Goal: Navigation & Orientation: Find specific page/section

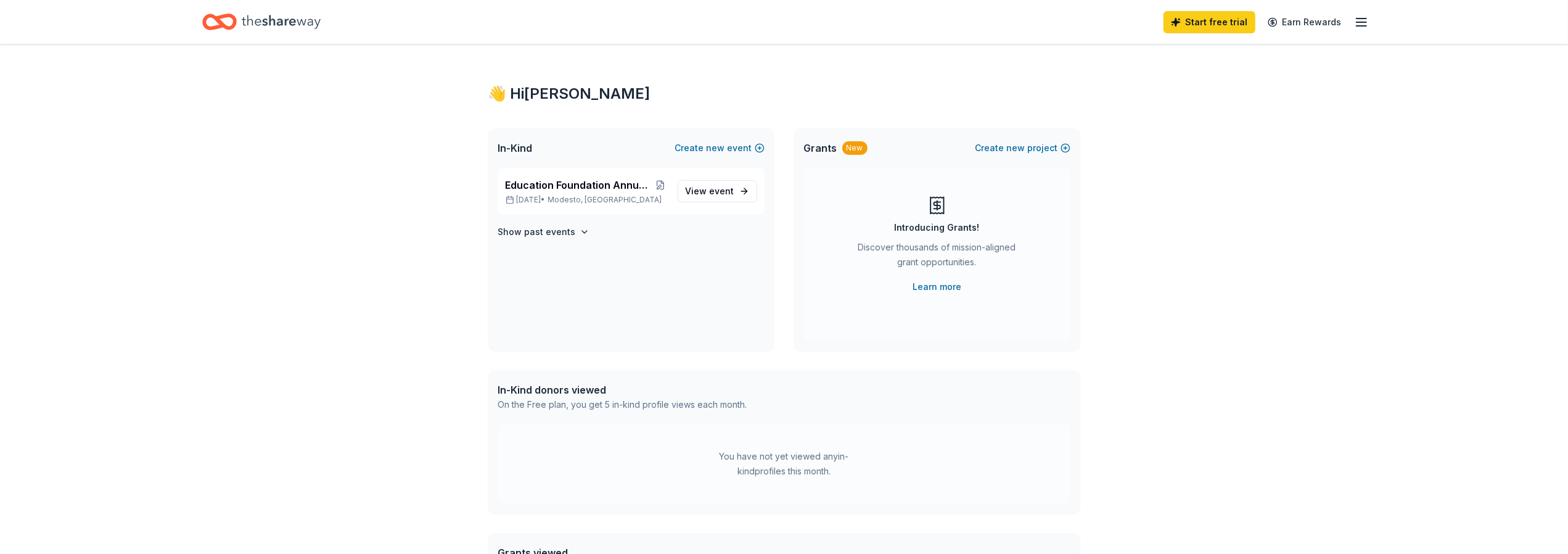
click at [1361, 22] on icon "button" at bounding box center [1361, 22] width 15 height 15
click at [1213, 91] on link "Account" at bounding box center [1213, 95] width 39 height 13
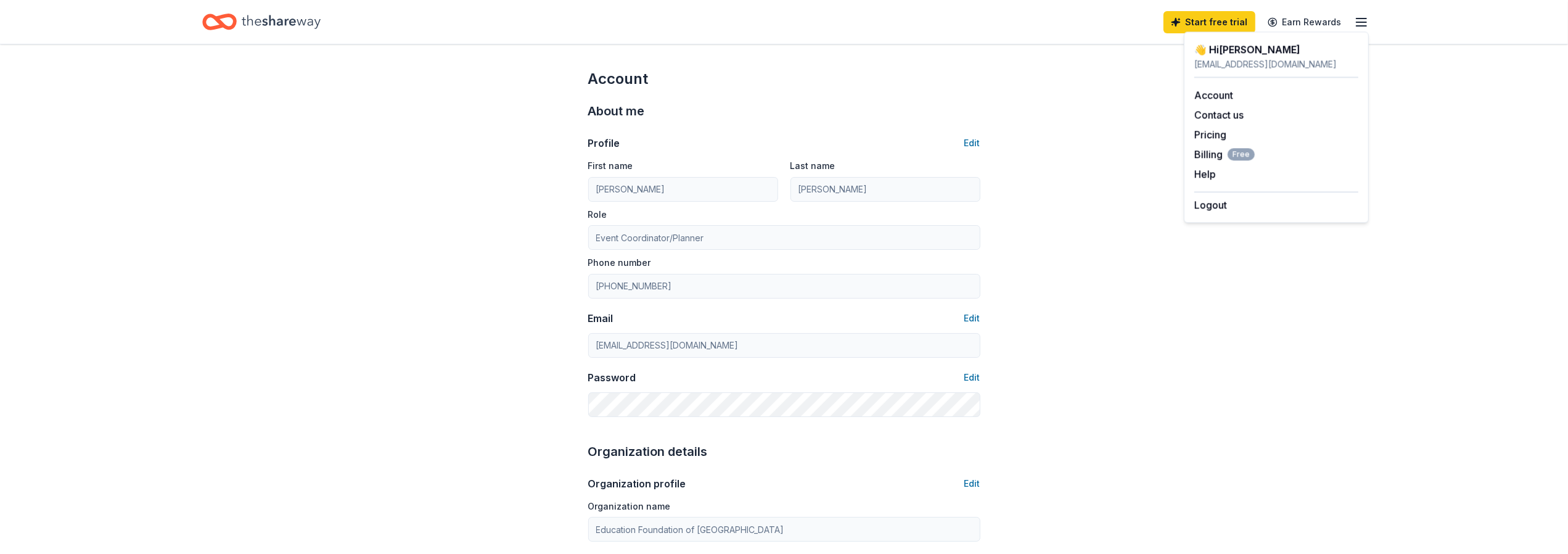
click at [1358, 15] on icon "button" at bounding box center [1361, 22] width 15 height 15
click at [266, 38] on div "Start free trial Earn Rewards" at bounding box center [784, 22] width 1262 height 44
click at [272, 25] on icon "Home" at bounding box center [282, 22] width 79 height 25
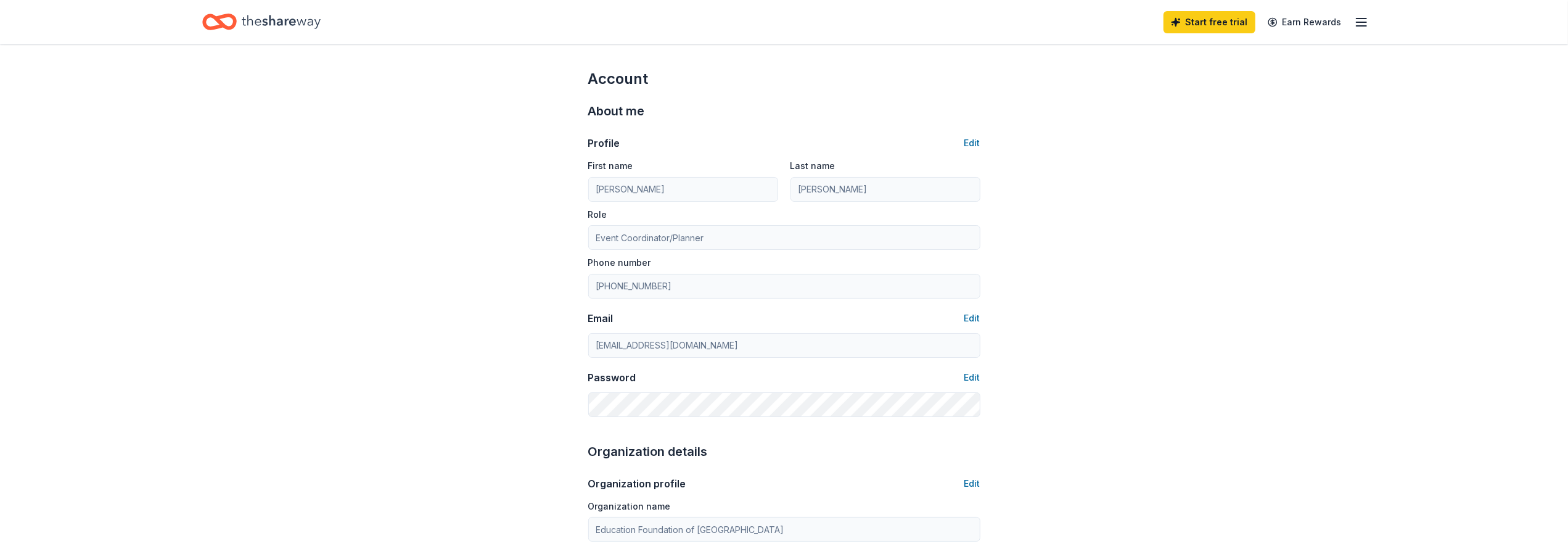
click at [271, 22] on icon "Home" at bounding box center [282, 22] width 79 height 25
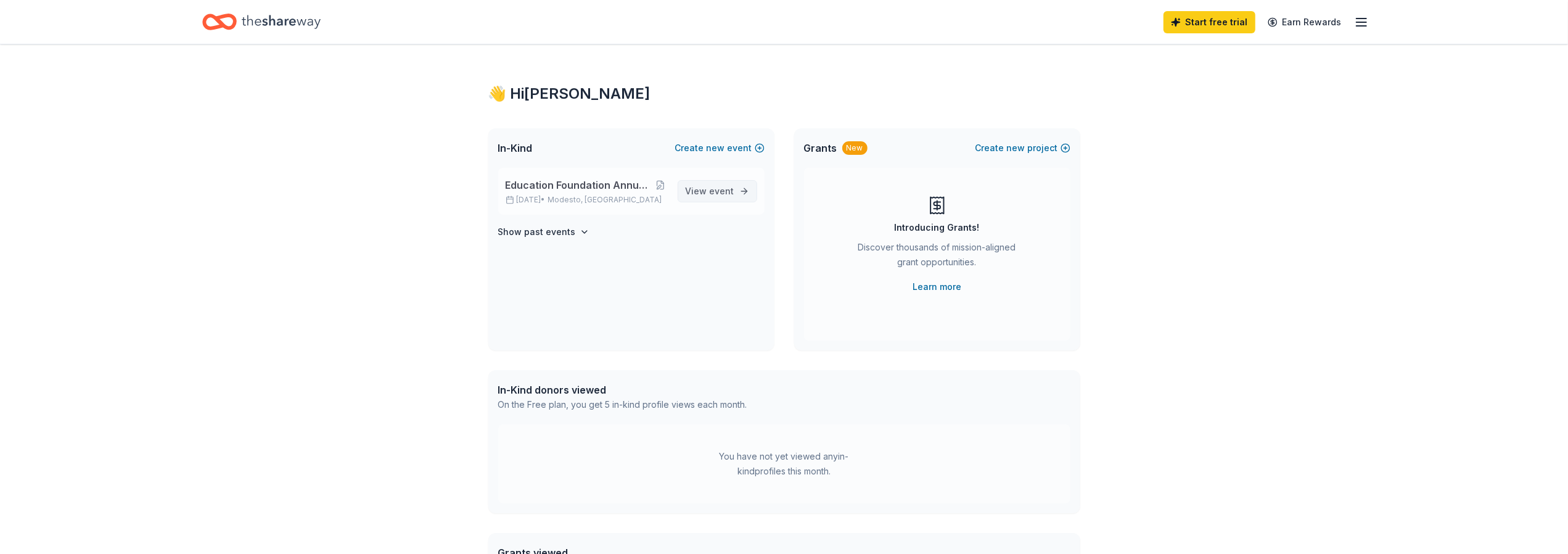
click at [704, 187] on span "View event" at bounding box center [710, 191] width 48 height 15
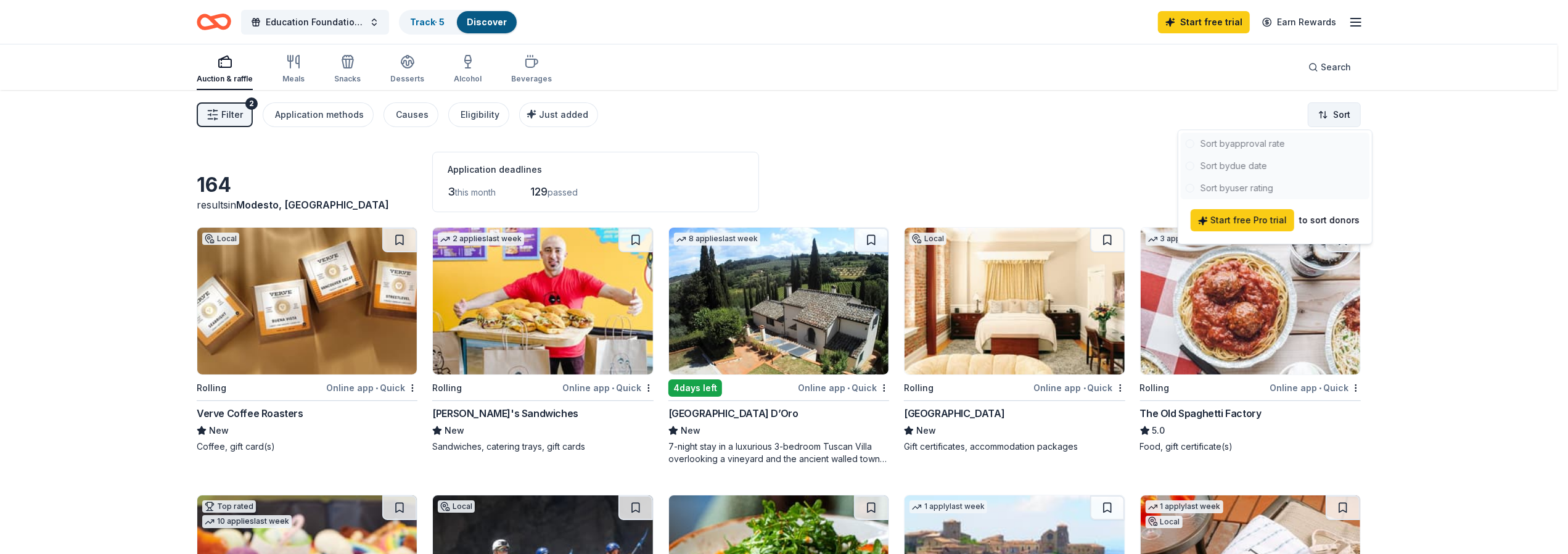
click at [1343, 121] on html "Education Foundation Annual Gala and Silent Auction Track · 5 Discover Start fr…" at bounding box center [784, 277] width 1568 height 554
